Goal: Task Accomplishment & Management: Use online tool/utility

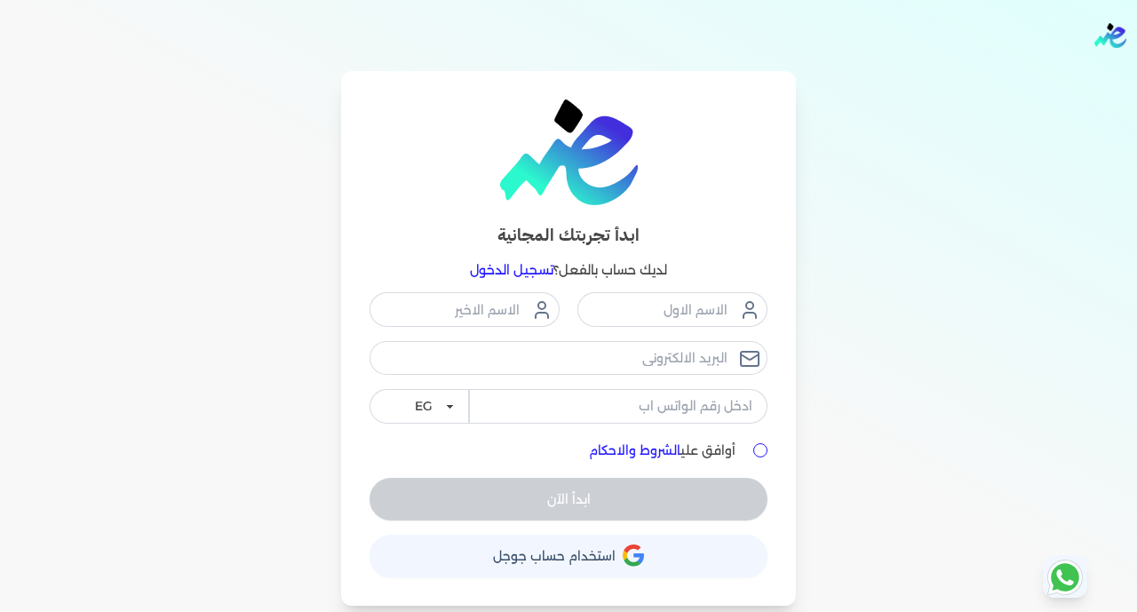
click at [478, 560] on button "حساب استخدام حساب جوجل" at bounding box center [568, 556] width 398 height 43
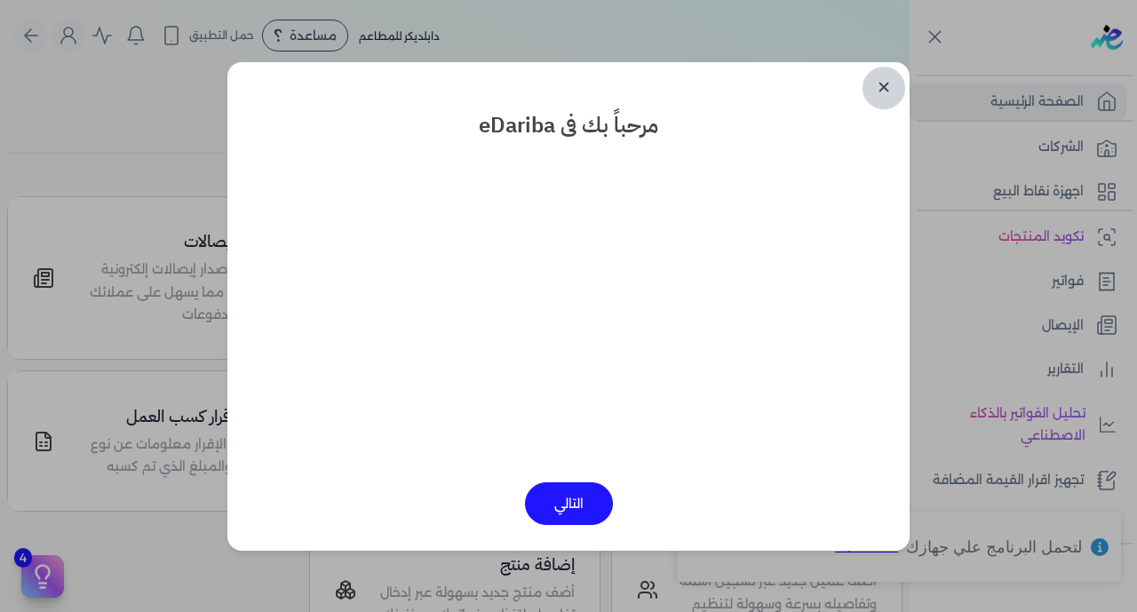
click at [880, 84] on link "✕" at bounding box center [883, 88] width 43 height 43
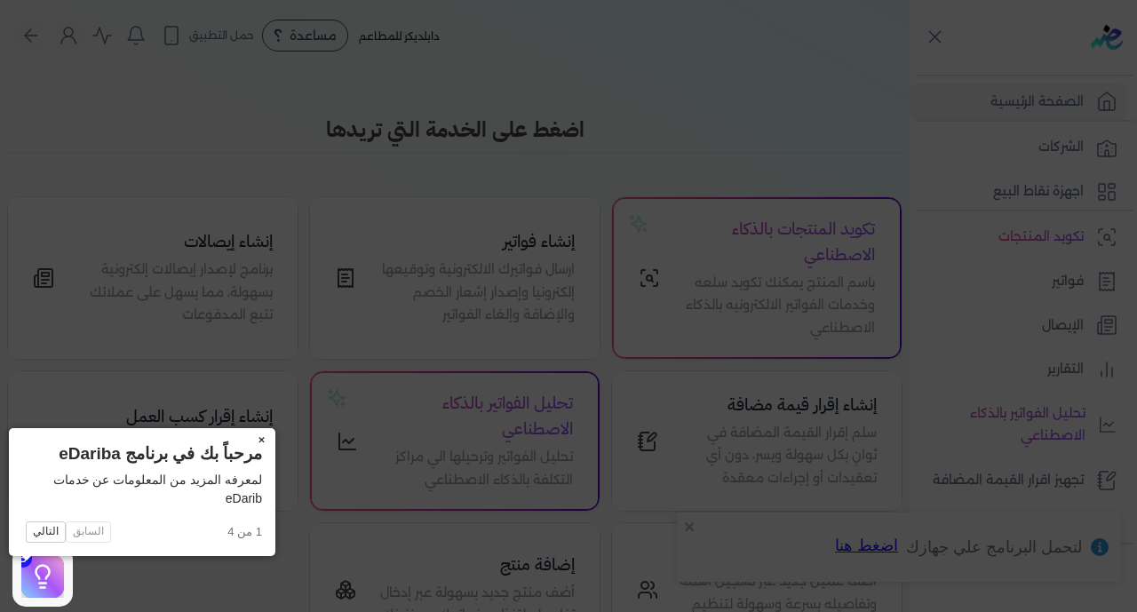
click at [247, 439] on button "×" at bounding box center [261, 440] width 28 height 25
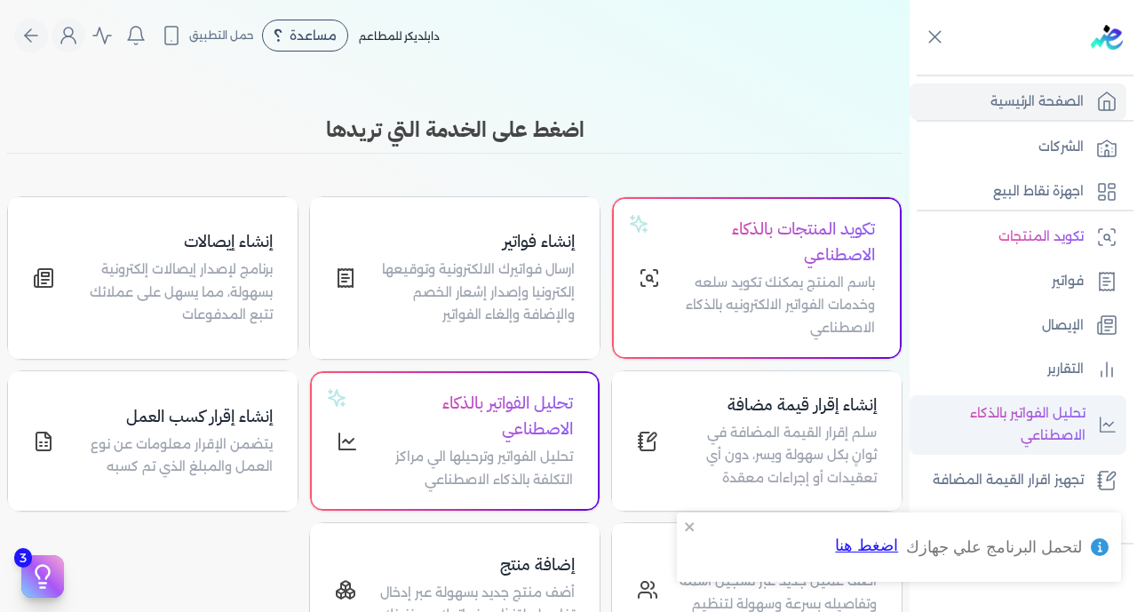
scroll to position [215, 0]
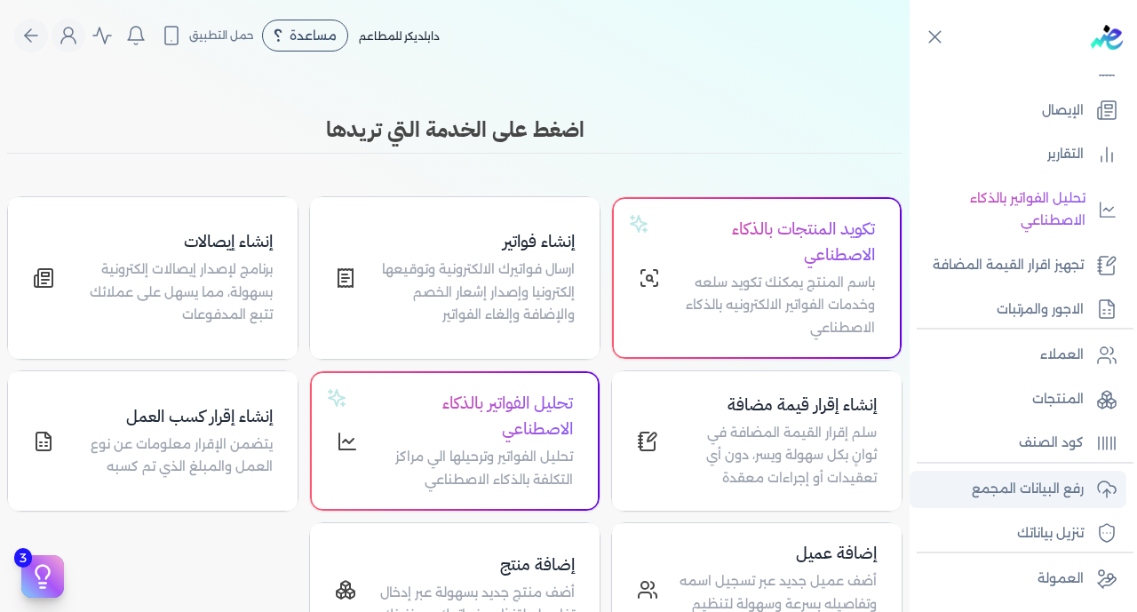
click at [1019, 488] on p "رفع البيانات المجمع" at bounding box center [1028, 489] width 112 height 23
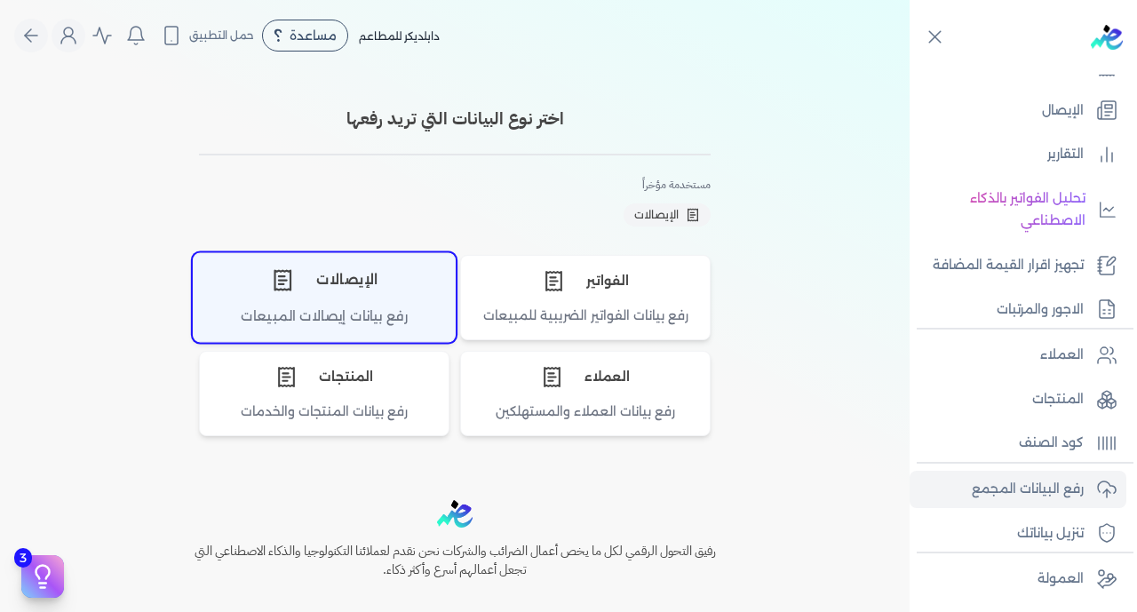
click at [373, 293] on div "الإيصالات" at bounding box center [324, 279] width 261 height 53
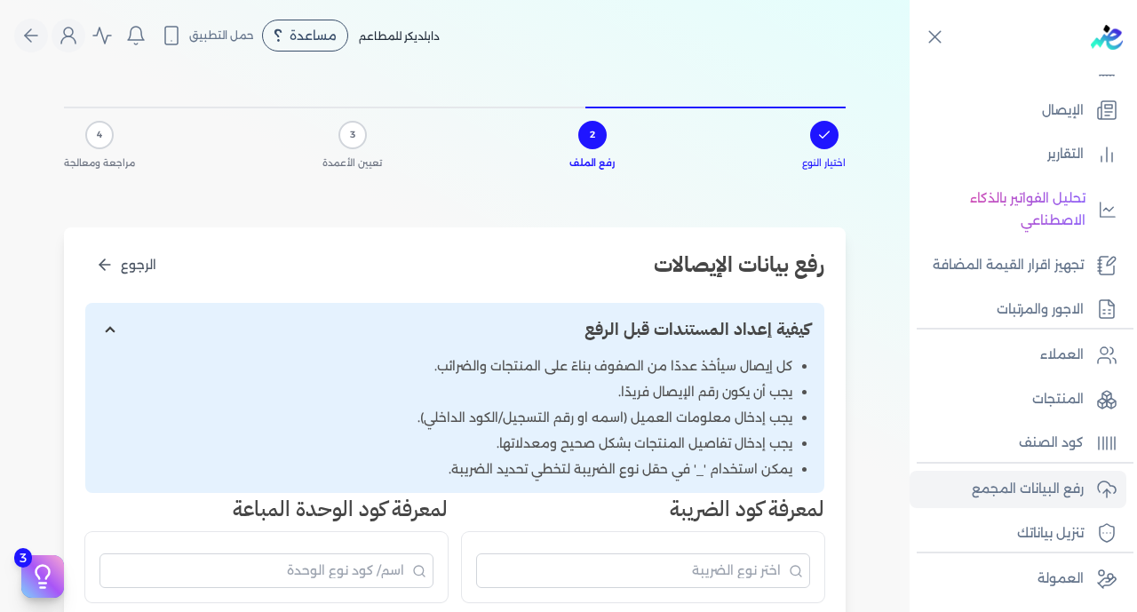
scroll to position [424, 0]
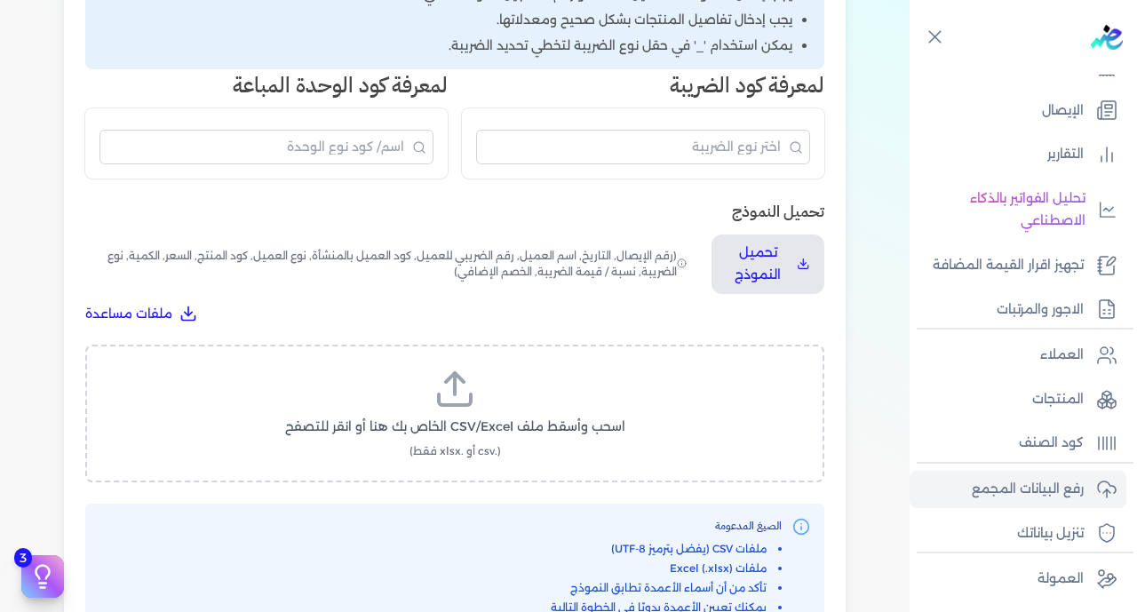
click at [470, 394] on icon at bounding box center [455, 399] width 32 height 11
click at [0, 0] on input "اسحب وأسقط ملف CSV/Excel الخاص بك هنا أو انقر للتصفح (.csv أو .xlsx فقط)" at bounding box center [0, 0] width 0 height 0
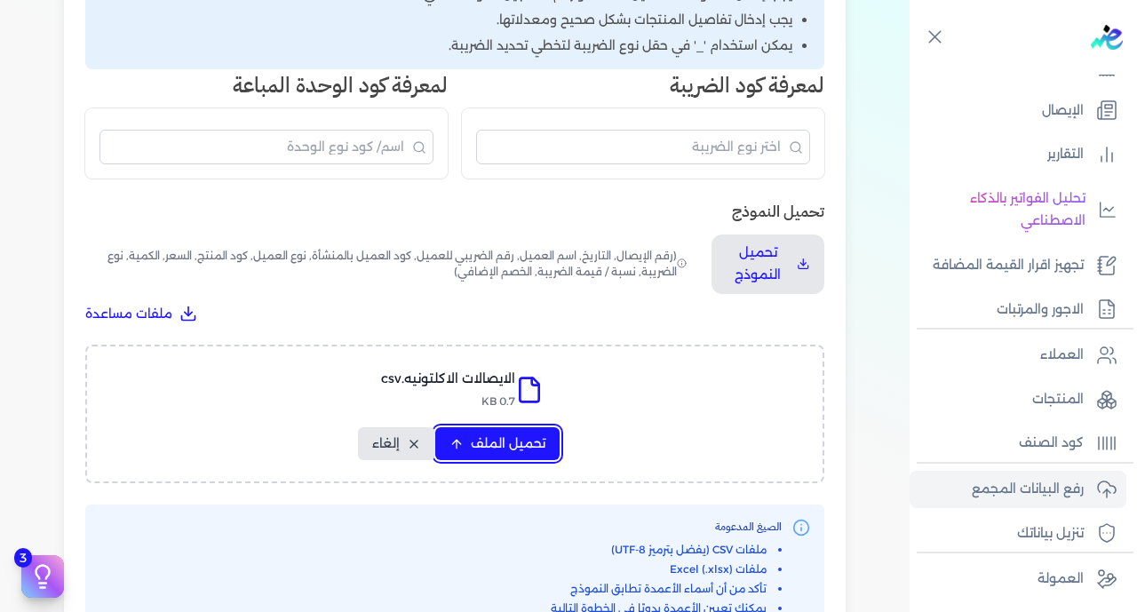
click at [531, 434] on span "تحميل الملف" at bounding box center [508, 443] width 75 height 19
select select "رقم الإيصال"
select select "سيريال المنتج"
select select "السعر"
select select "الكمية"
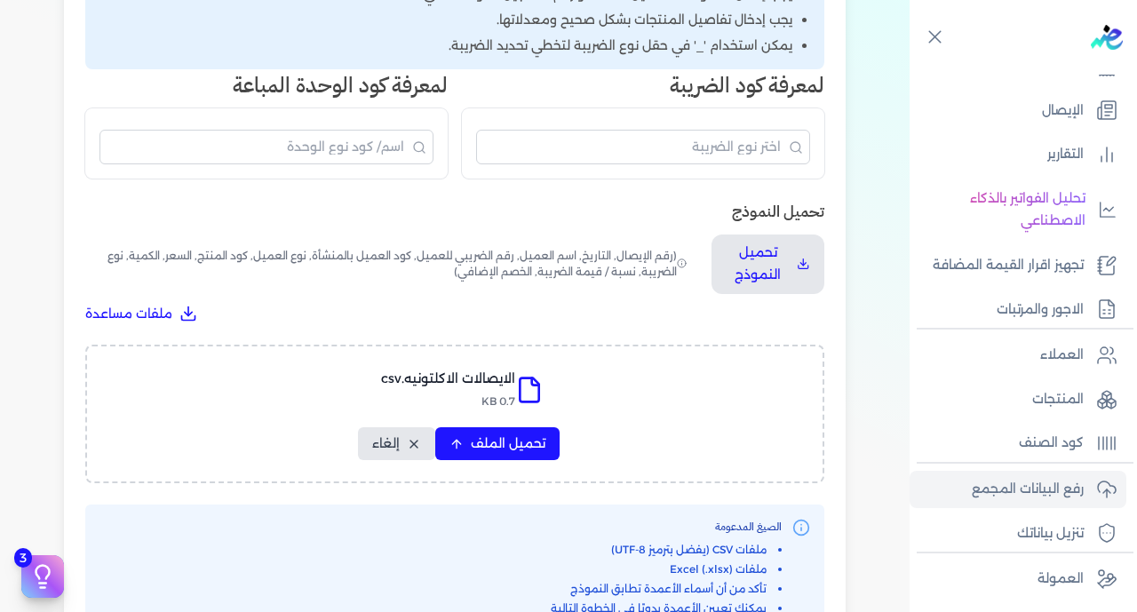
select select "نوع الضريبة"
select select "نسبة / قيمة الضريبة"
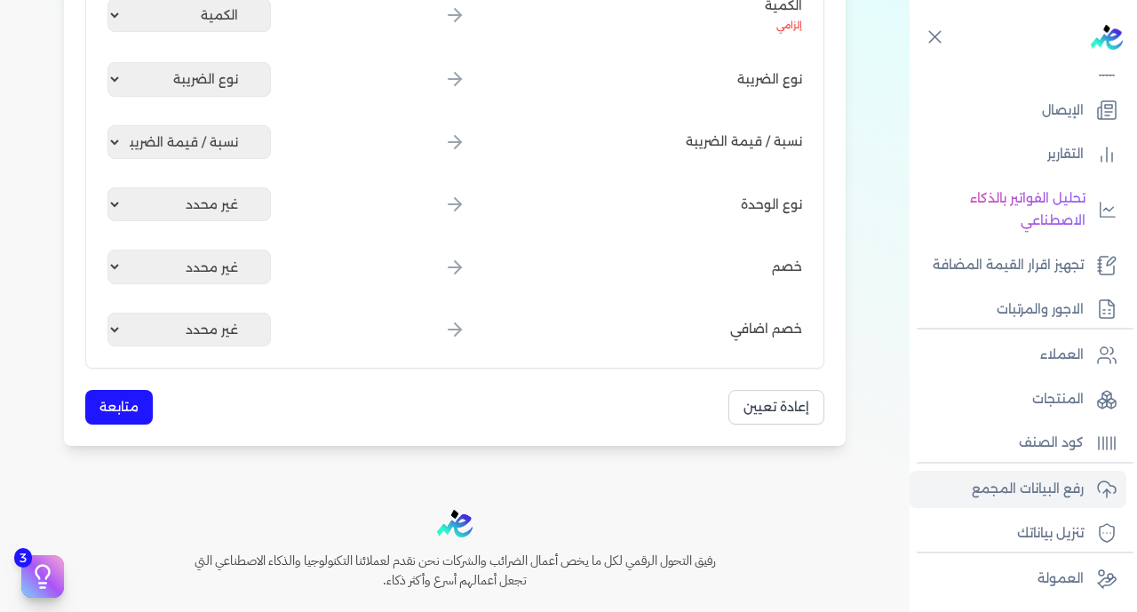
scroll to position [1239, 0]
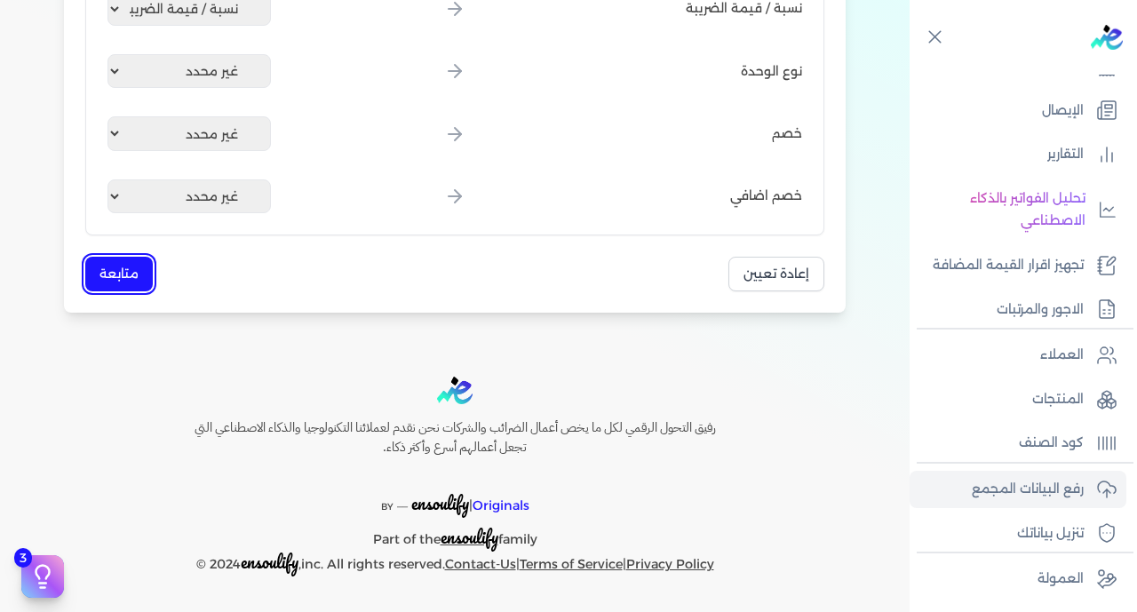
click at [140, 282] on button "متابعة" at bounding box center [119, 274] width 68 height 35
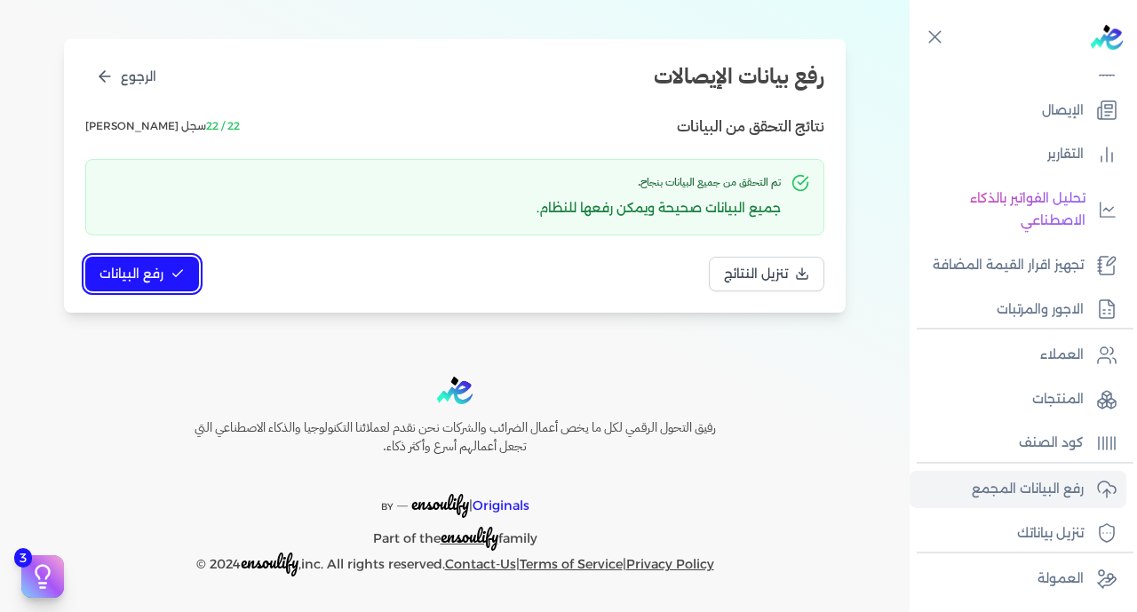
click at [140, 282] on span "رفع البيانات" at bounding box center [131, 274] width 64 height 19
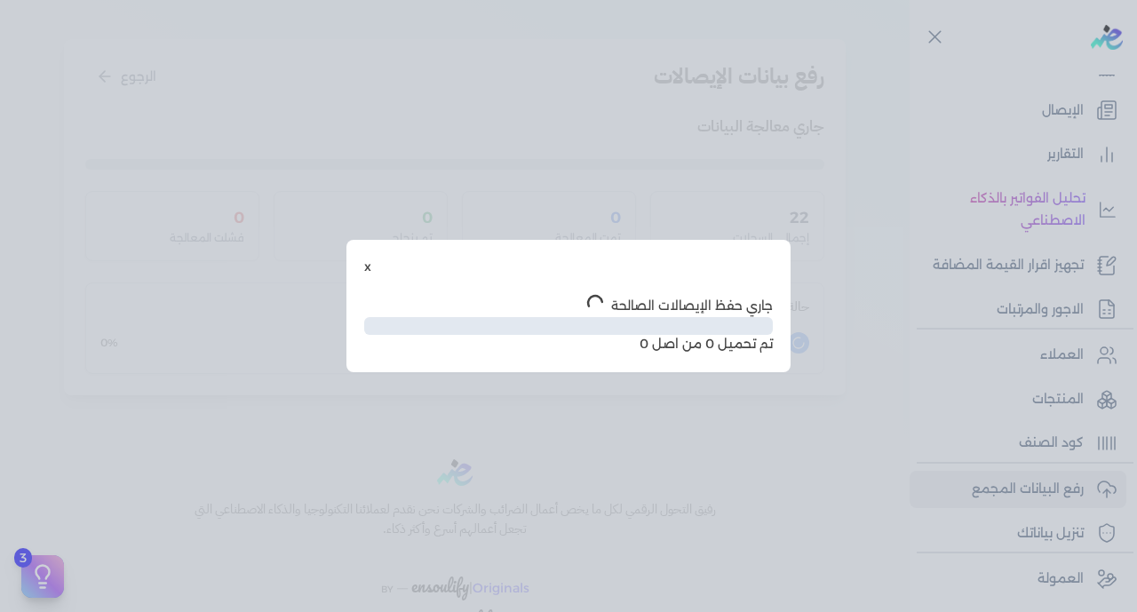
scroll to position [91, 0]
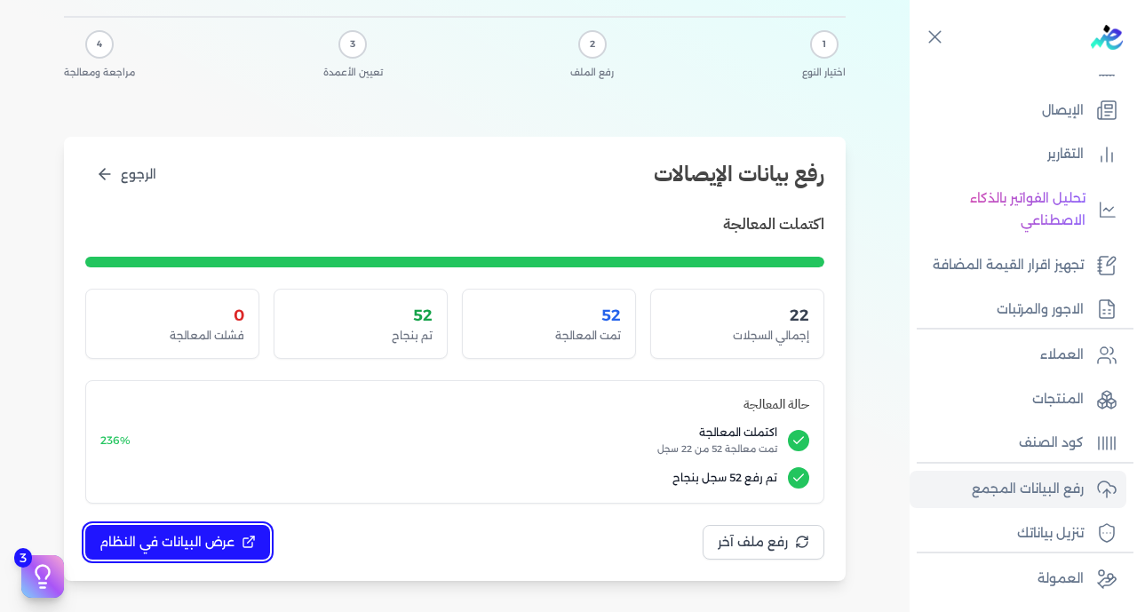
click at [189, 545] on span "عرض البيانات في النظام" at bounding box center [166, 542] width 135 height 19
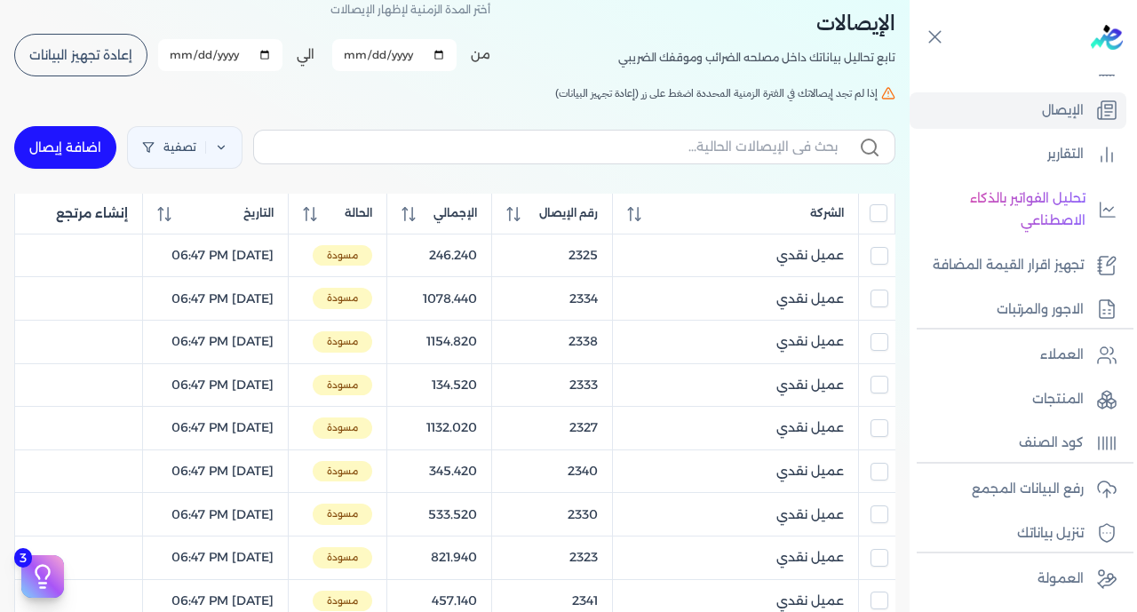
click at [879, 218] on input "All items unselected" at bounding box center [879, 213] width 18 height 18
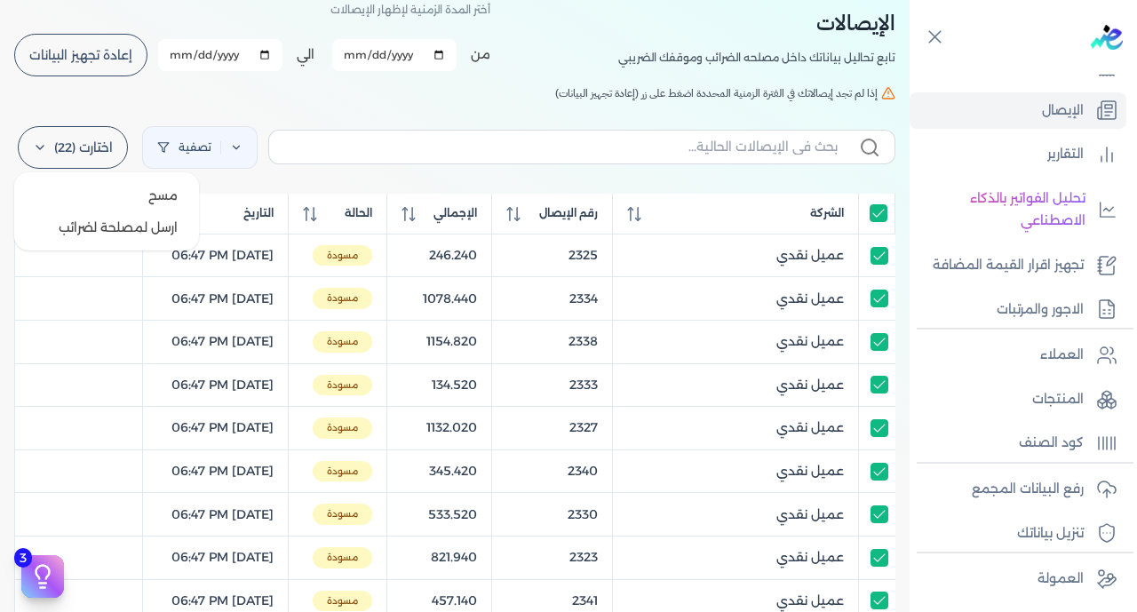
click at [88, 147] on label "اختارت (22)" at bounding box center [73, 147] width 110 height 43
click at [117, 223] on button "ارسل لمصلحة لضرائب" at bounding box center [106, 227] width 171 height 32
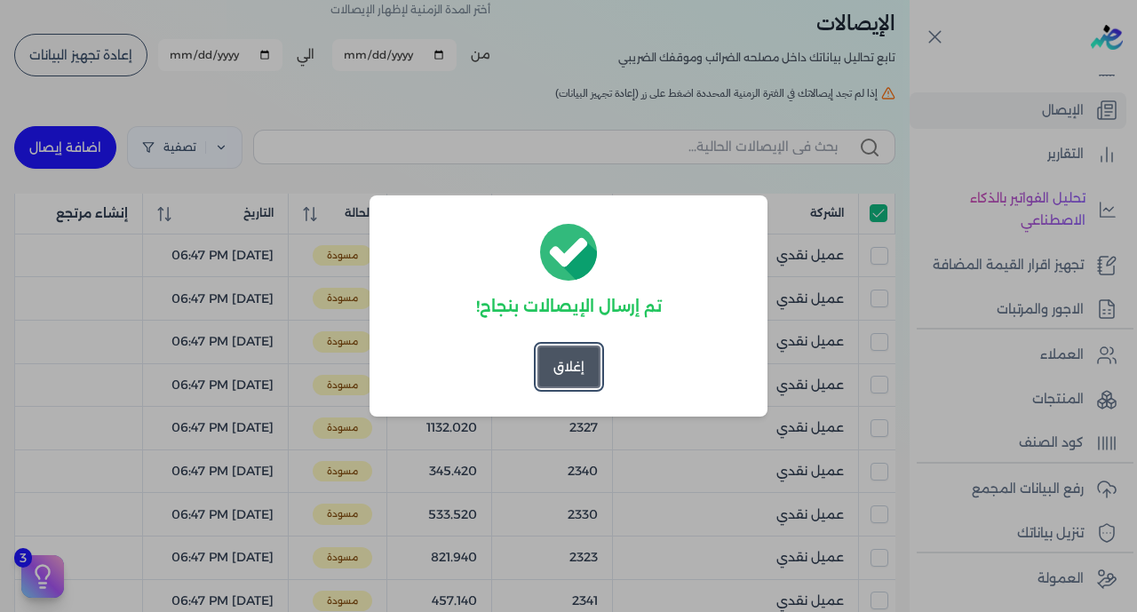
click at [564, 370] on button "إغلاق" at bounding box center [568, 367] width 63 height 43
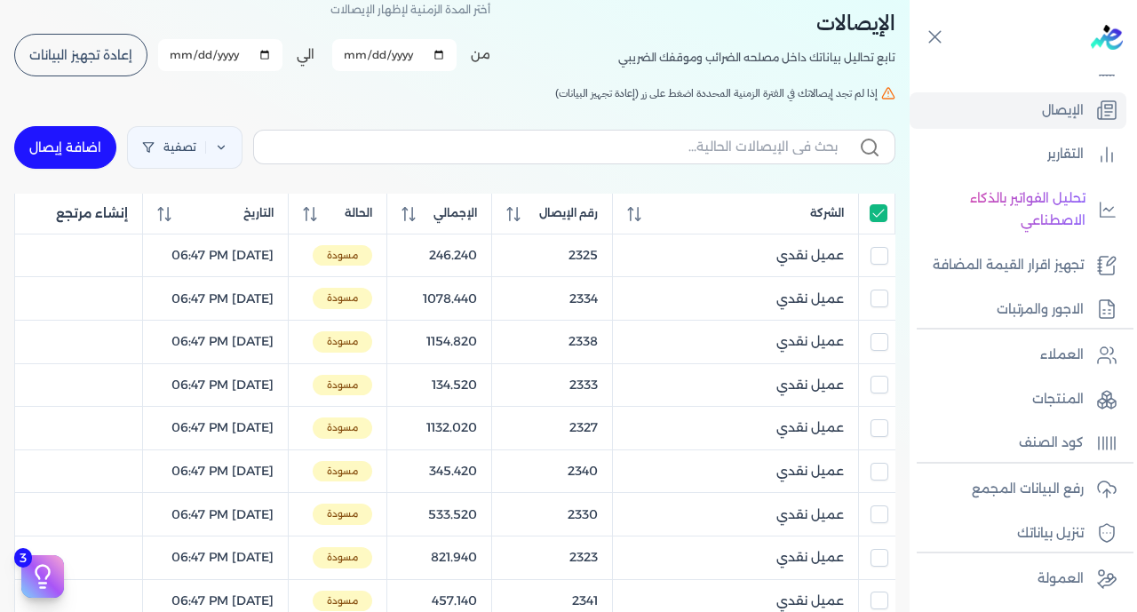
click at [879, 205] on input "All items selected" at bounding box center [879, 213] width 18 height 18
checkbox input "false"
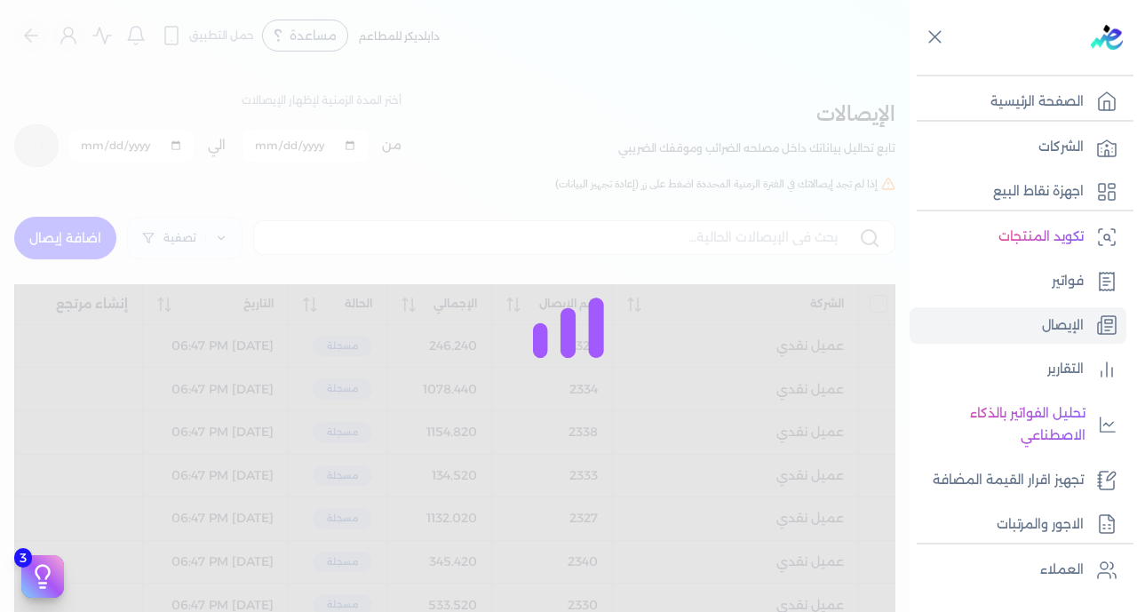
click at [59, 131] on button at bounding box center [36, 145] width 44 height 43
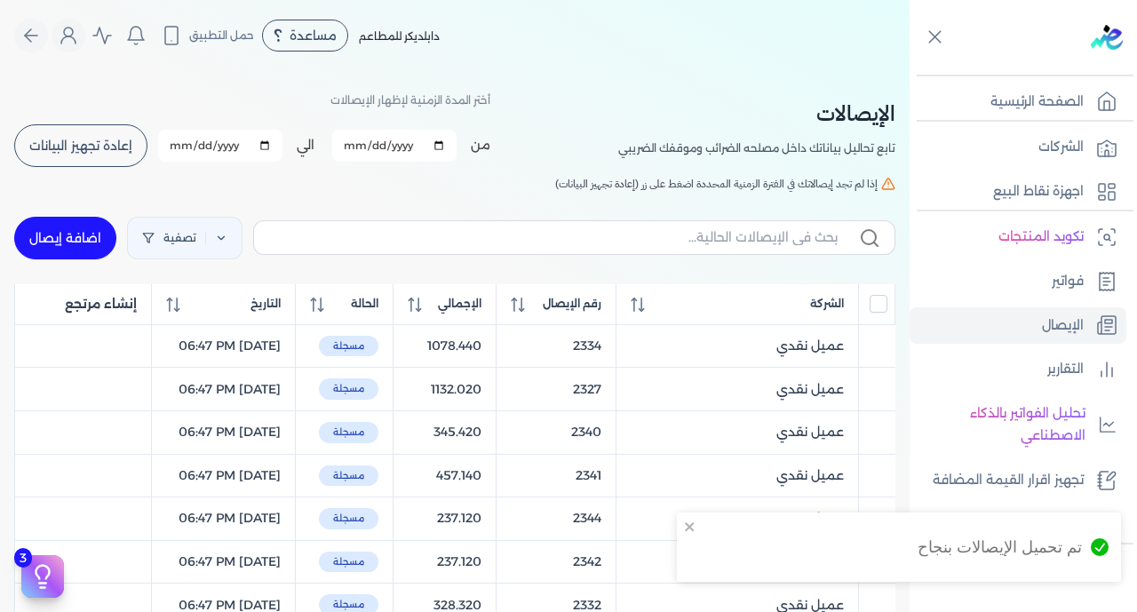
click at [98, 147] on span "إعادة تجهيز البيانات" at bounding box center [80, 145] width 103 height 12
checkbox input "false"
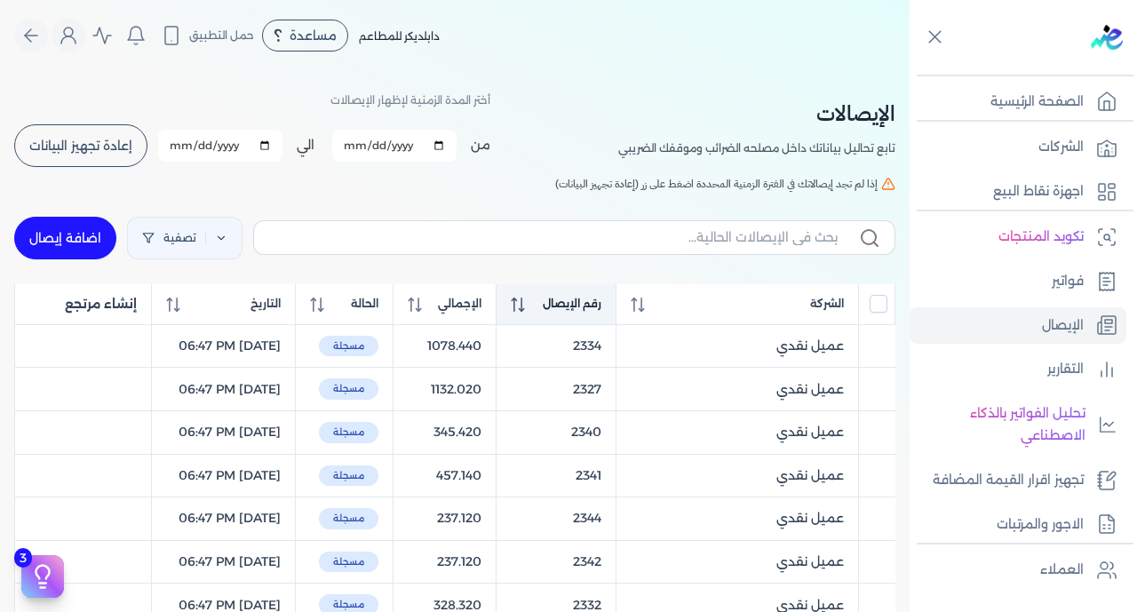
click at [579, 299] on span "رقم الإيصال" at bounding box center [572, 304] width 59 height 16
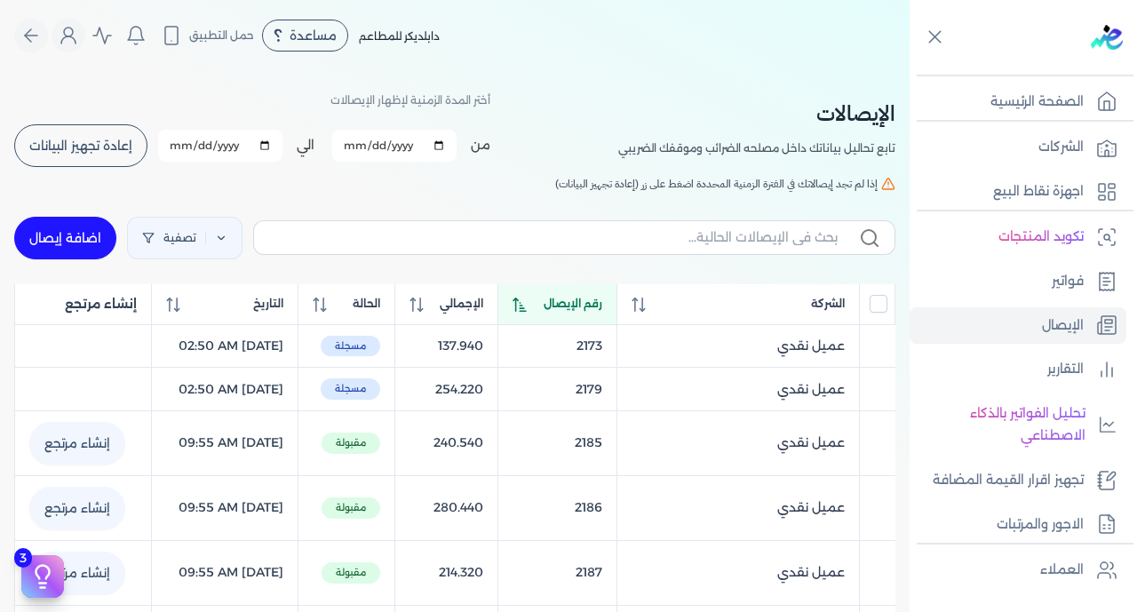
click at [579, 299] on span "رقم الإيصال" at bounding box center [573, 304] width 59 height 16
